Goal: Obtain resource: Download file/media

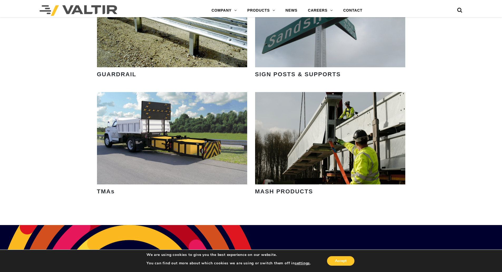
scroll to position [764, 0]
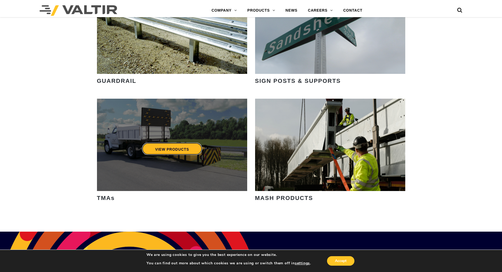
click at [183, 150] on link "VIEW PRODUCTS" at bounding box center [172, 148] width 60 height 12
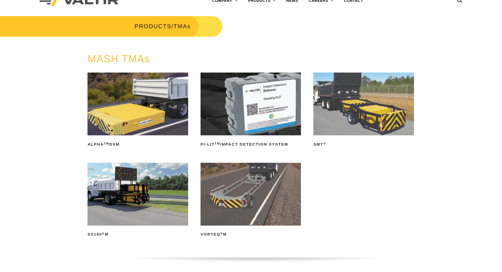
scroll to position [26, 0]
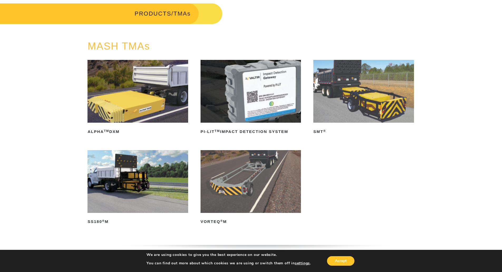
click at [136, 177] on img at bounding box center [137, 181] width 100 height 63
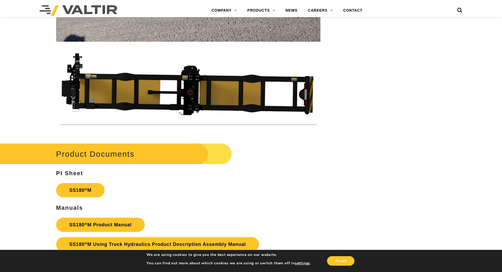
scroll to position [1870, 0]
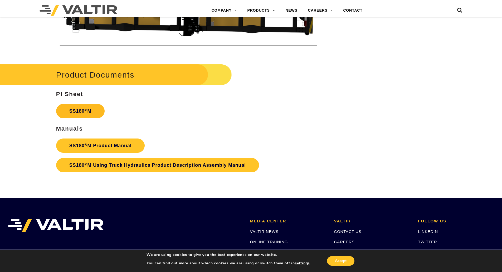
click at [85, 112] on sup "®" at bounding box center [86, 110] width 3 height 4
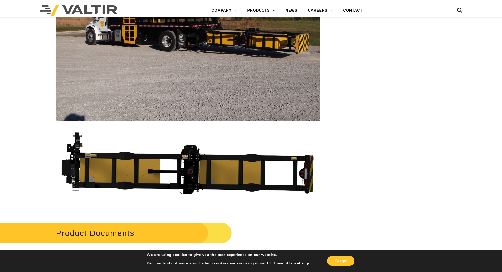
scroll to position [1896, 0]
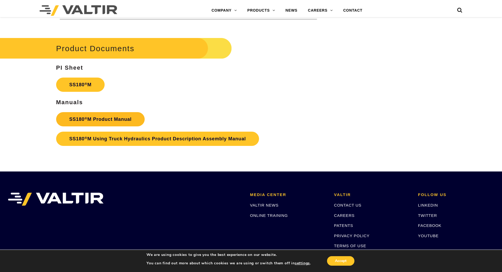
click at [108, 118] on link "SS180 ® M Product Manual" at bounding box center [100, 119] width 89 height 14
